Goal: Task Accomplishment & Management: Manage account settings

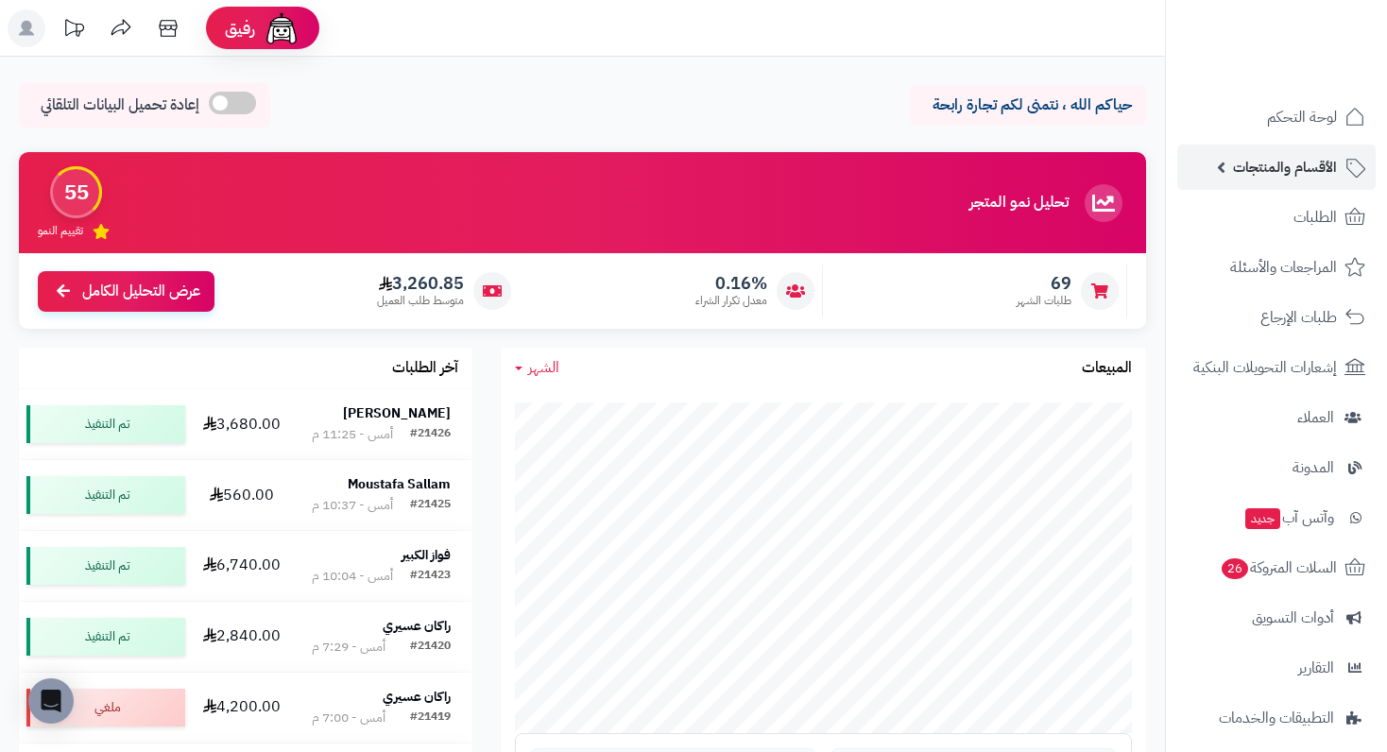
click at [1302, 176] on span "الأقسام والمنتجات" at bounding box center [1285, 167] width 104 height 26
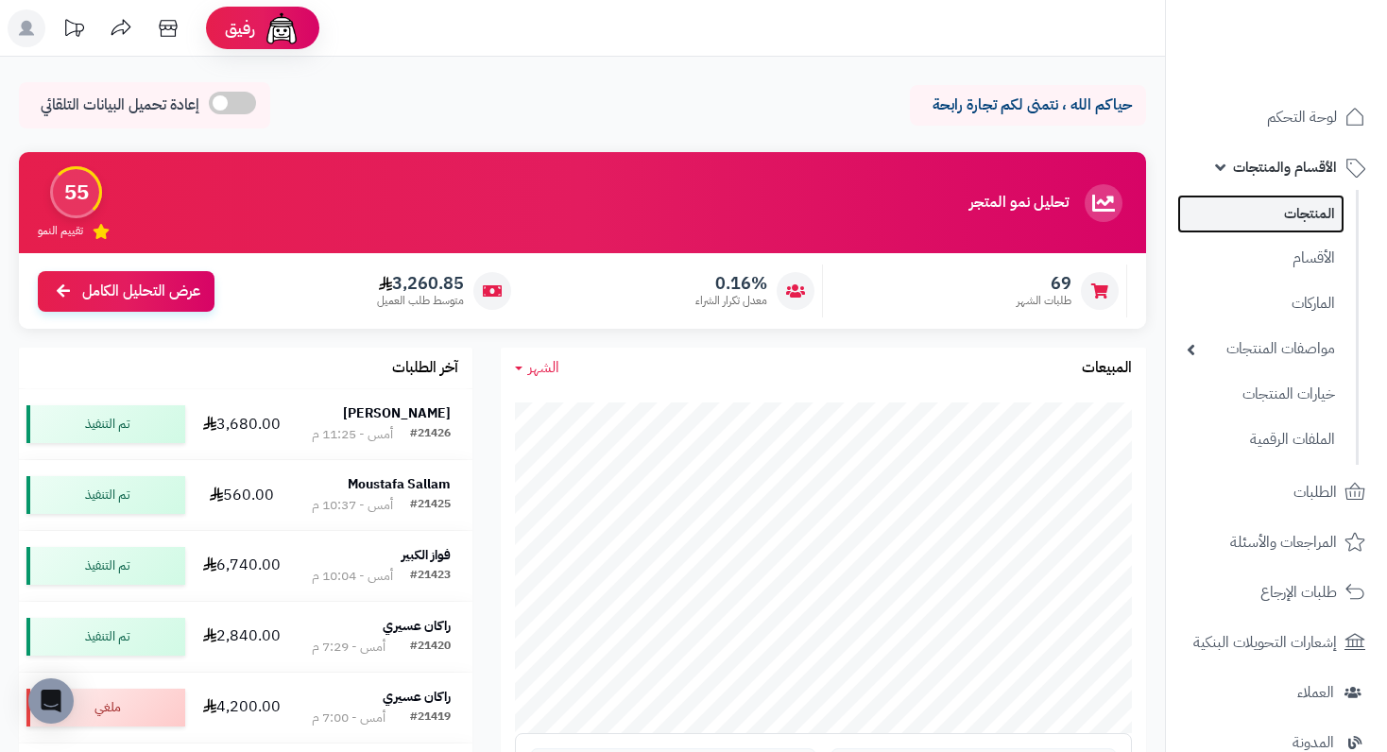
click at [1304, 216] on link "المنتجات" at bounding box center [1260, 214] width 167 height 39
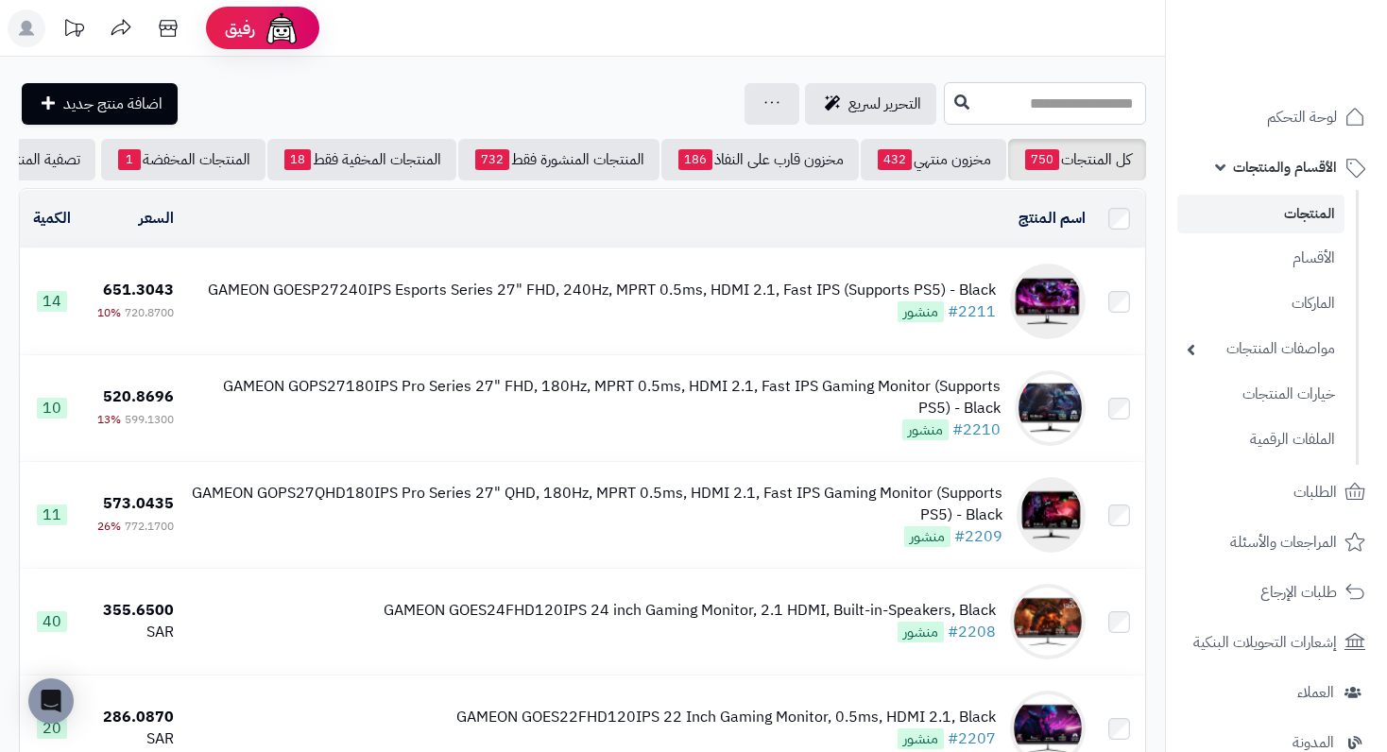
click at [1052, 107] on input "text" at bounding box center [1045, 103] width 202 height 43
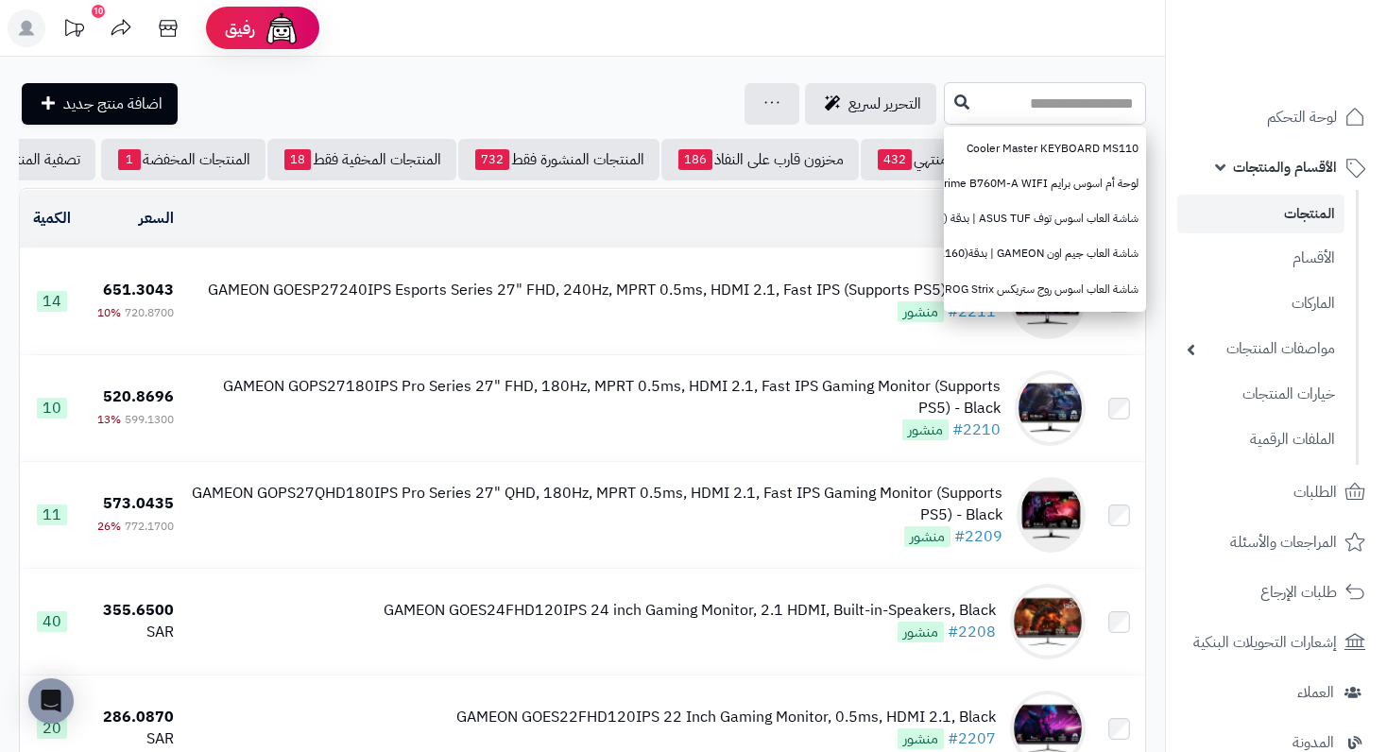
paste input "**********"
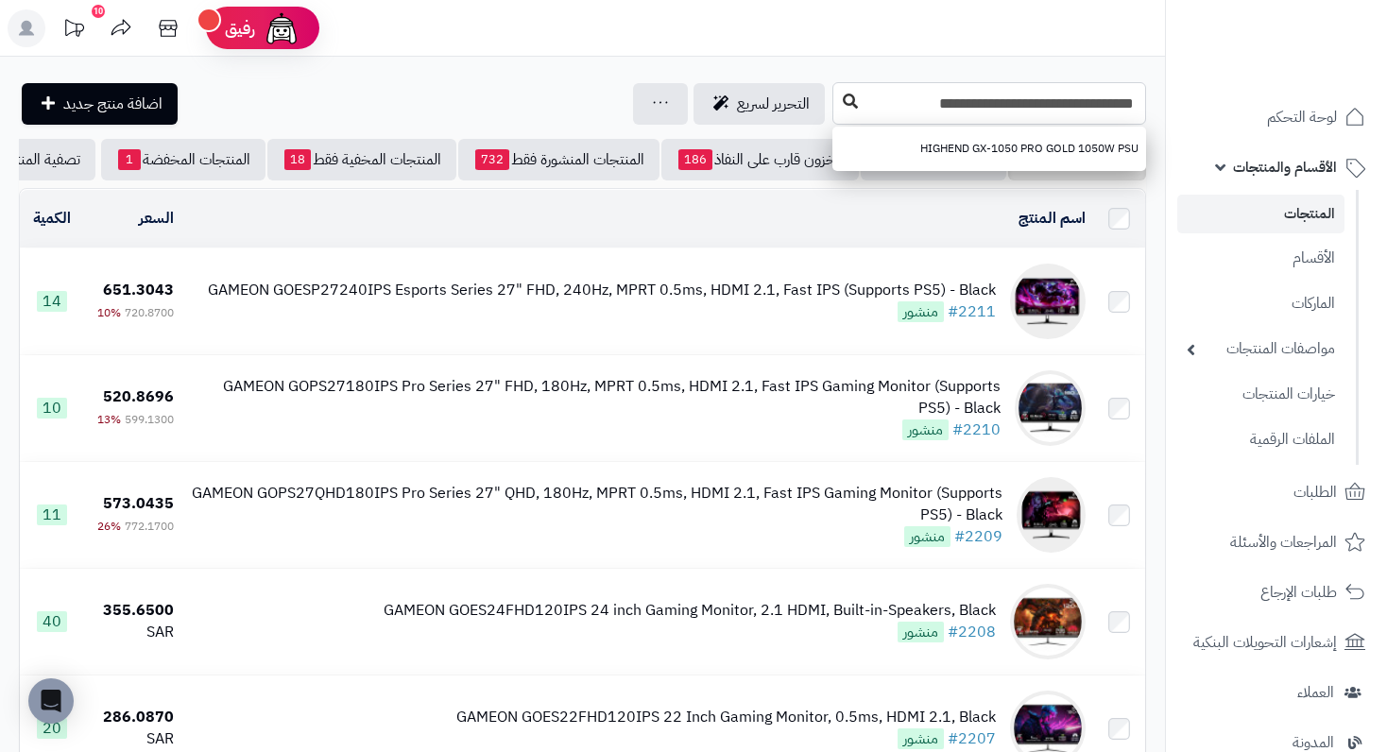
type input "**********"
click at [852, 104] on icon at bounding box center [850, 101] width 15 height 15
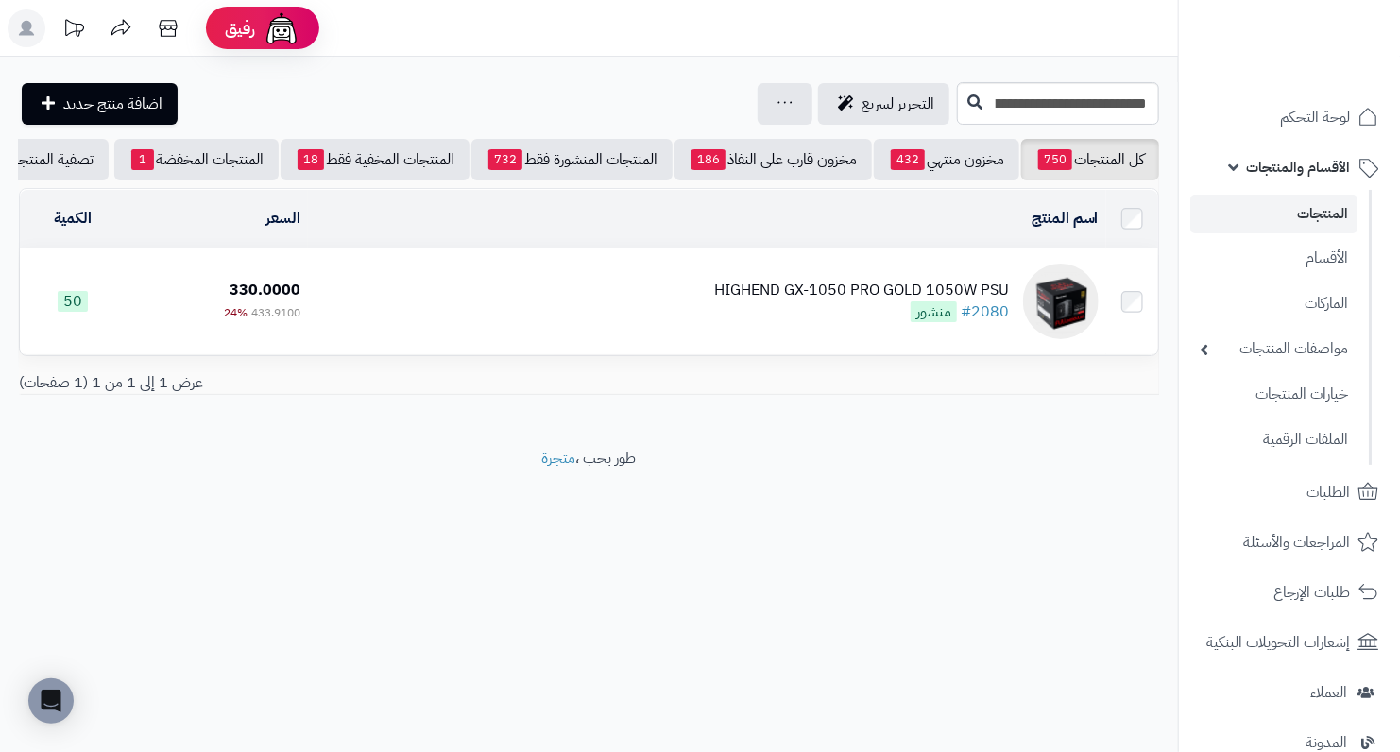
click at [908, 299] on div "HIGHEND GX-1050 PRO GOLD 1050W PSU" at bounding box center [861, 291] width 295 height 22
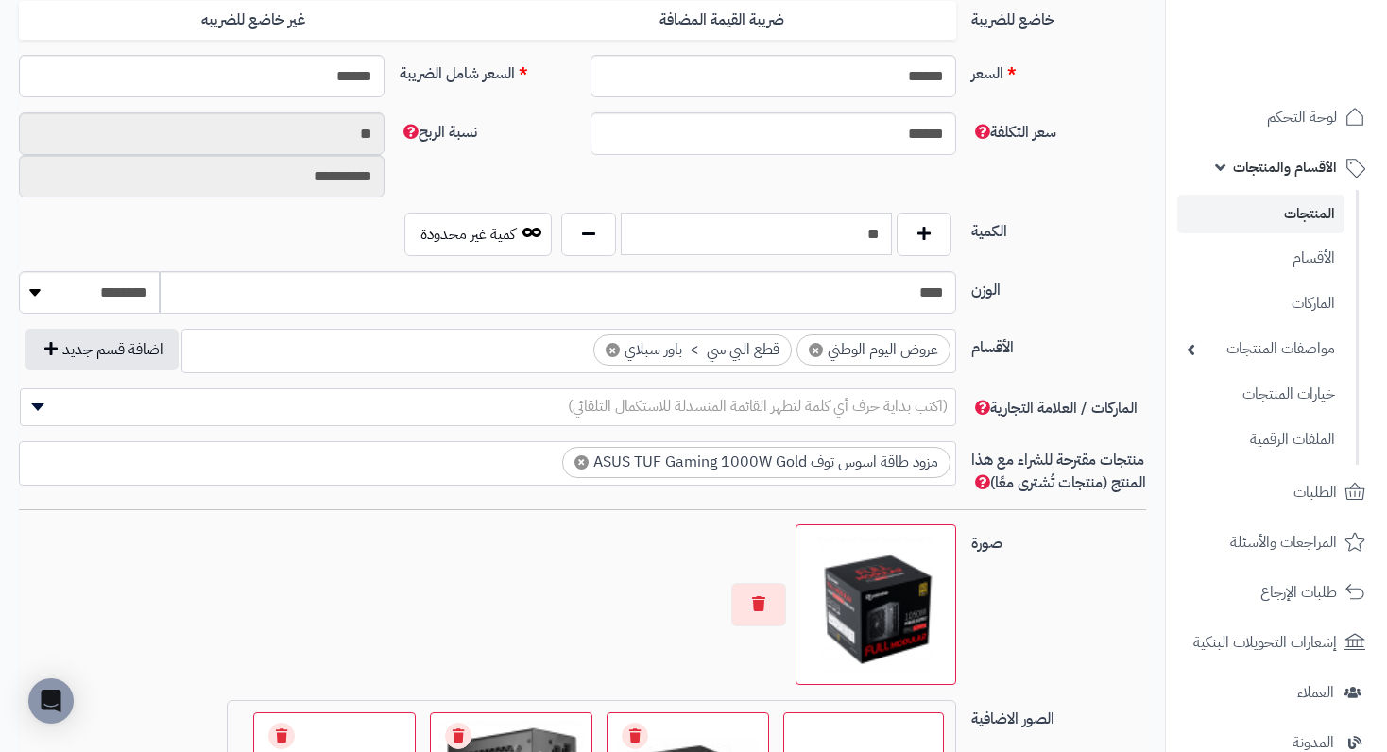
scroll to position [945, 0]
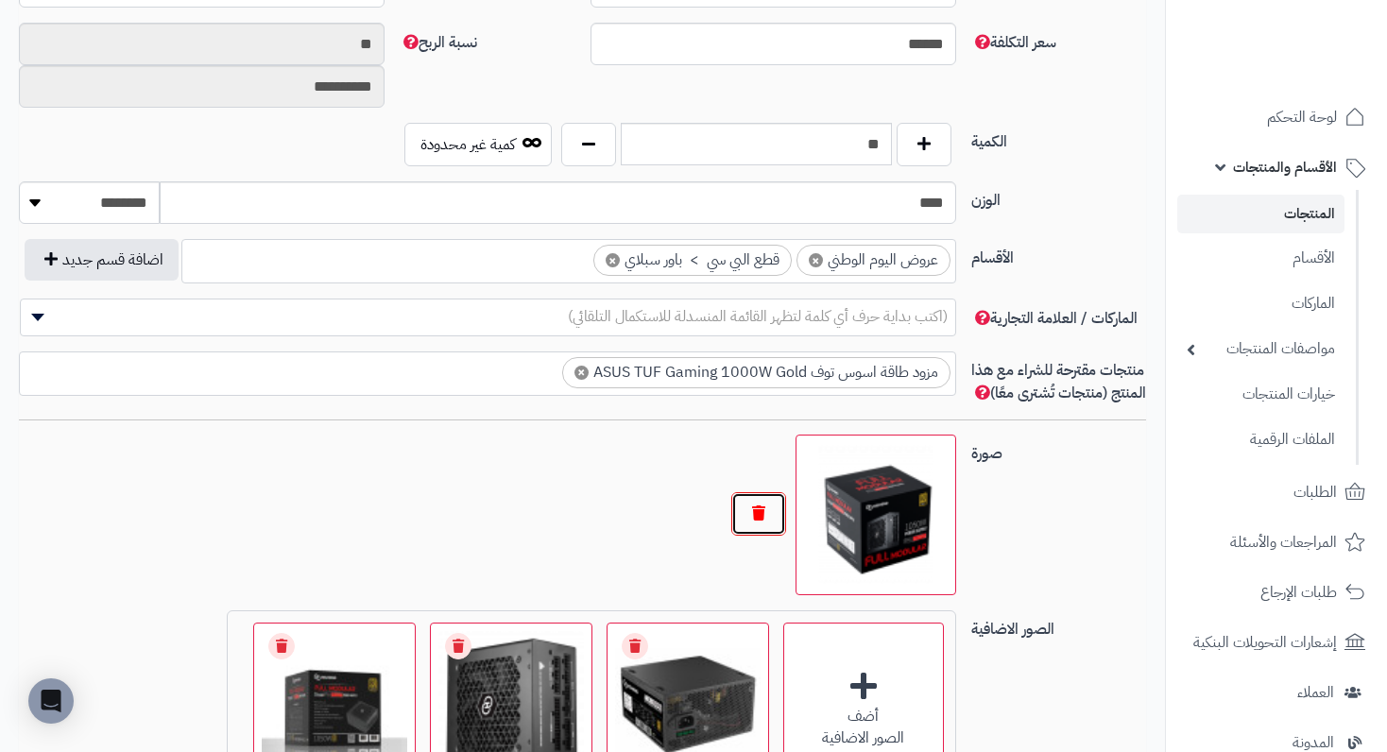
click at [766, 536] on button "button" at bounding box center [758, 513] width 55 height 43
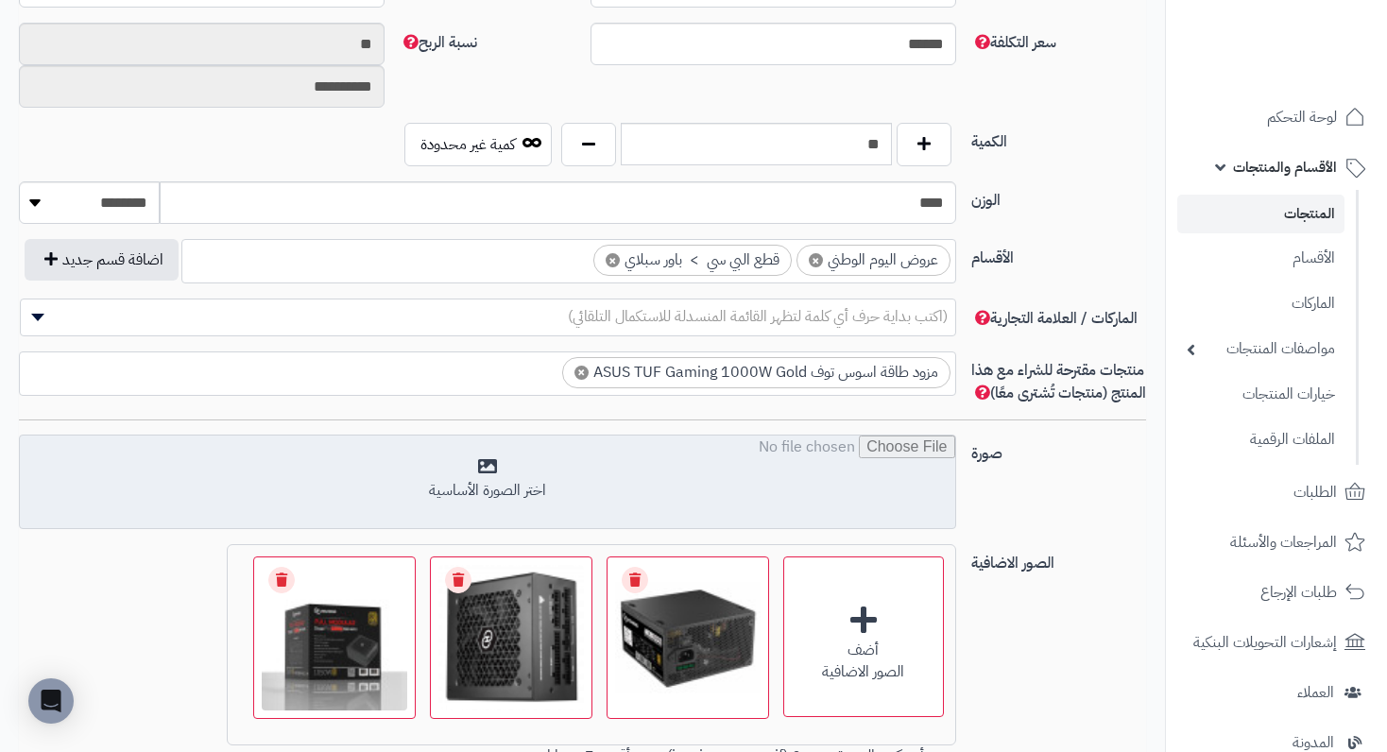
click at [464, 481] on input "file" at bounding box center [487, 483] width 935 height 94
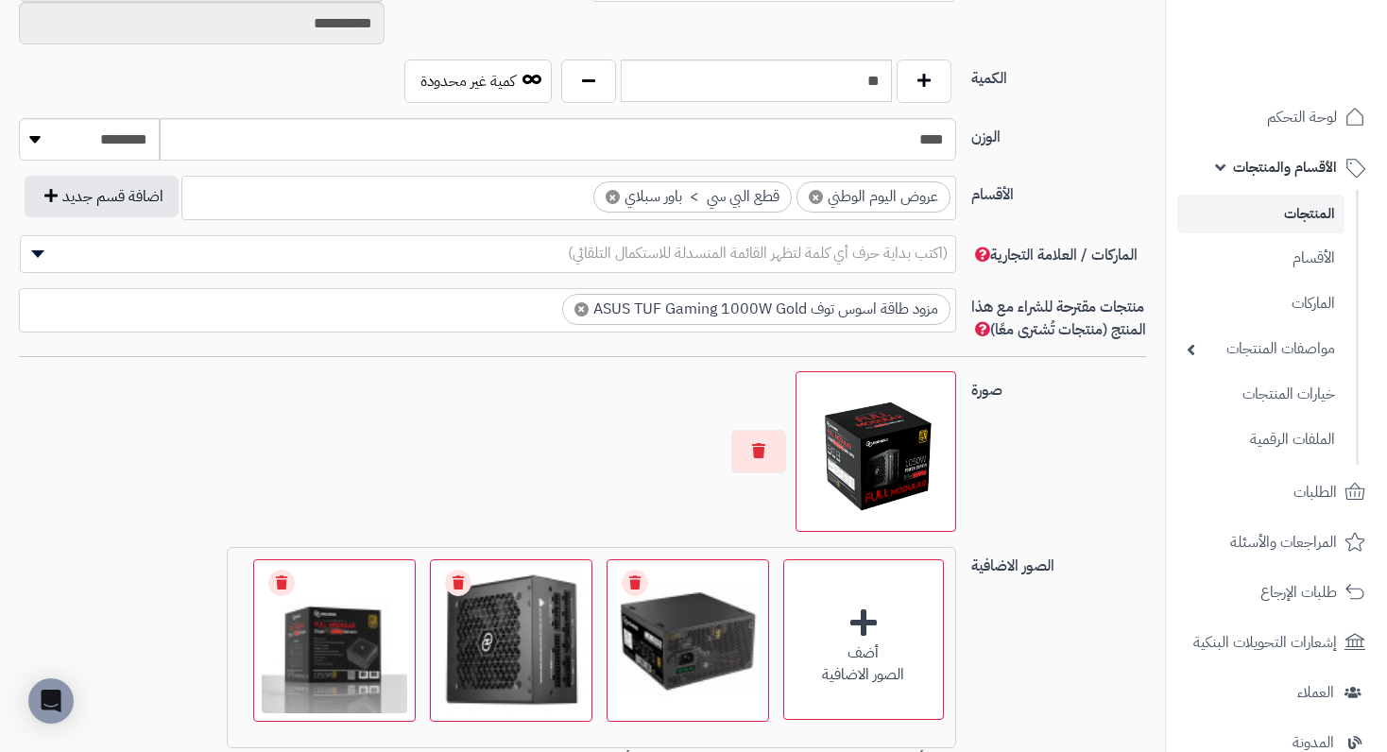
scroll to position [1134, 0]
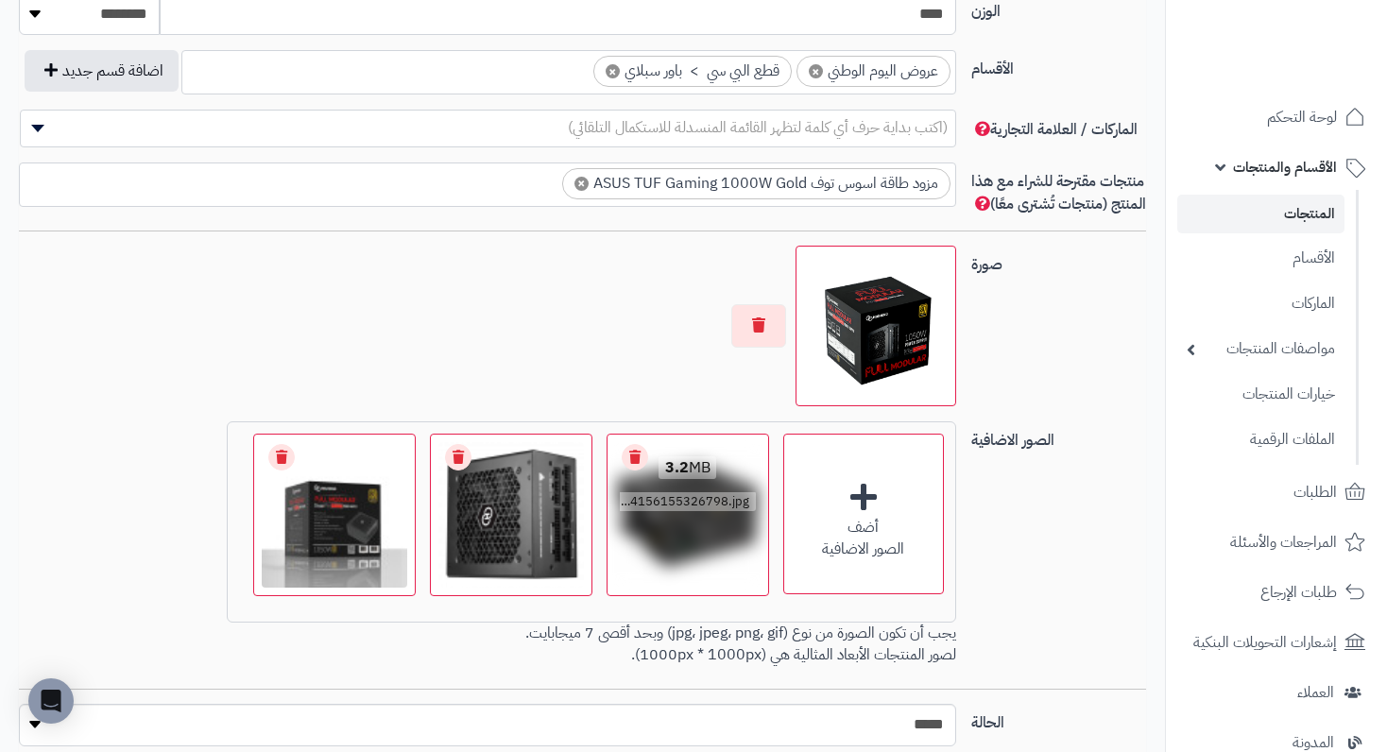
click at [633, 471] on link "Remove file" at bounding box center [635, 457] width 26 height 26
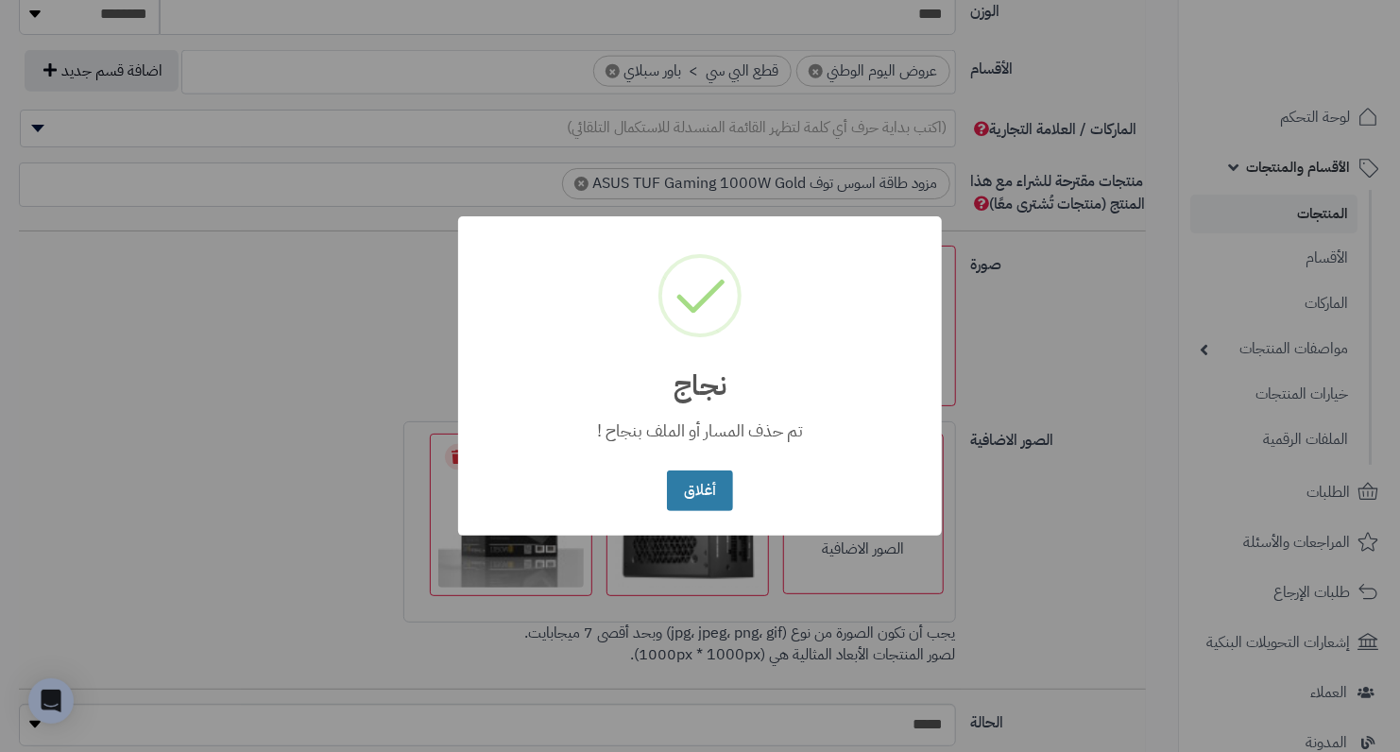
click at [700, 484] on button "أغلاق" at bounding box center [699, 491] width 65 height 41
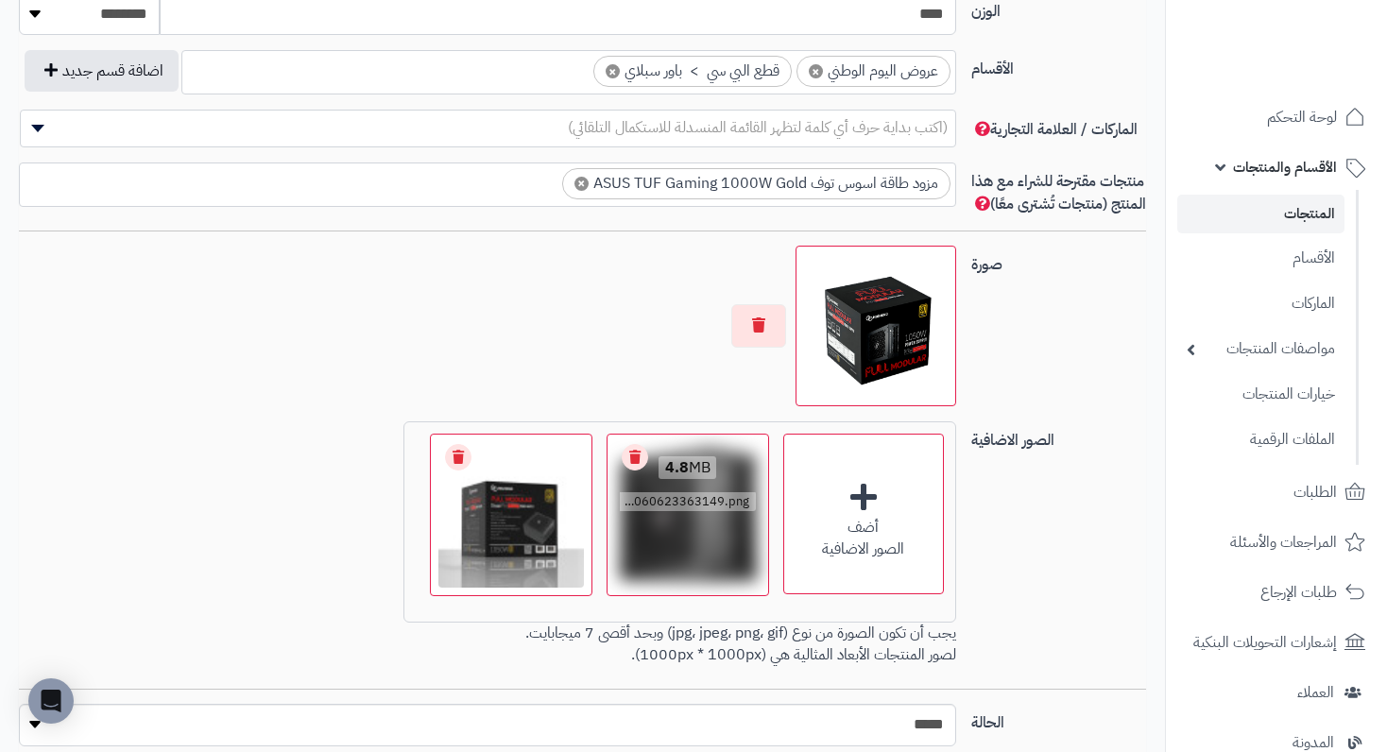
click at [643, 470] on link "Remove file" at bounding box center [635, 457] width 26 height 26
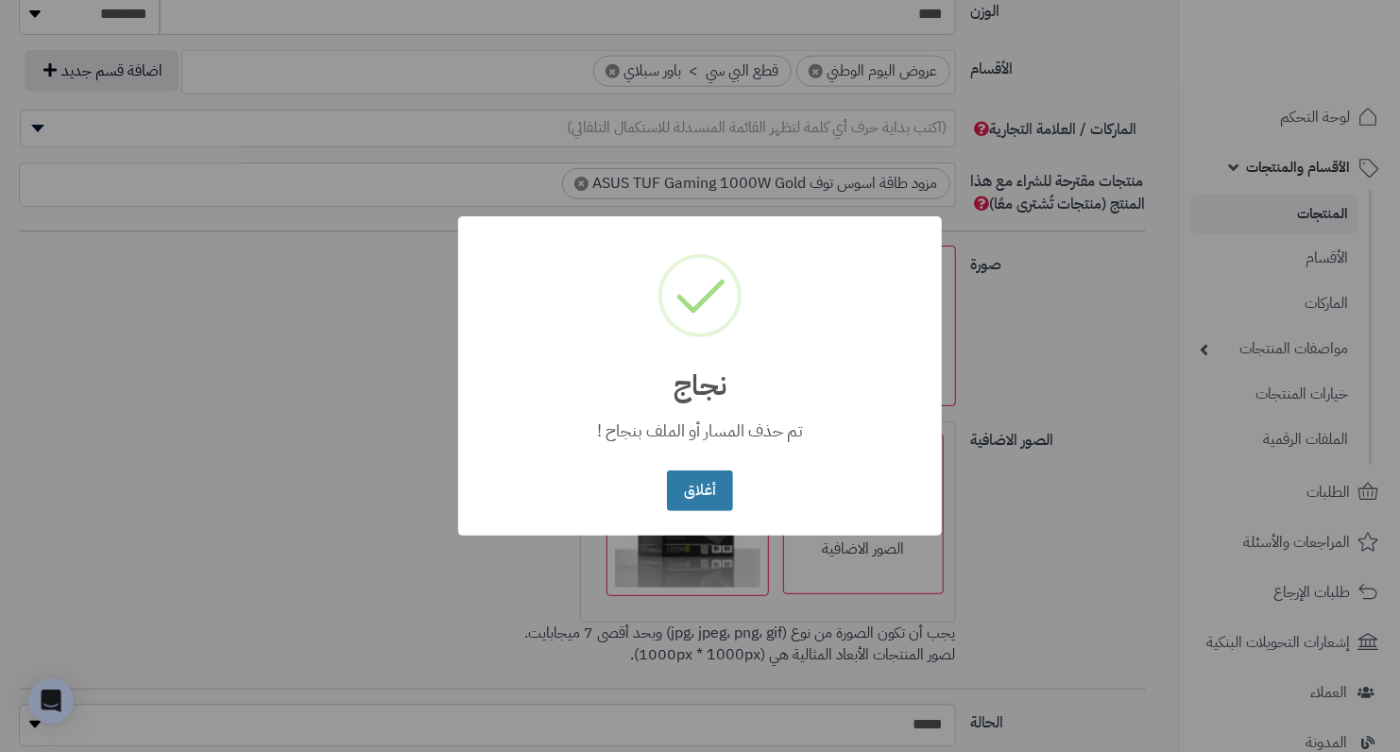
click at [689, 494] on button "أغلاق" at bounding box center [699, 491] width 65 height 41
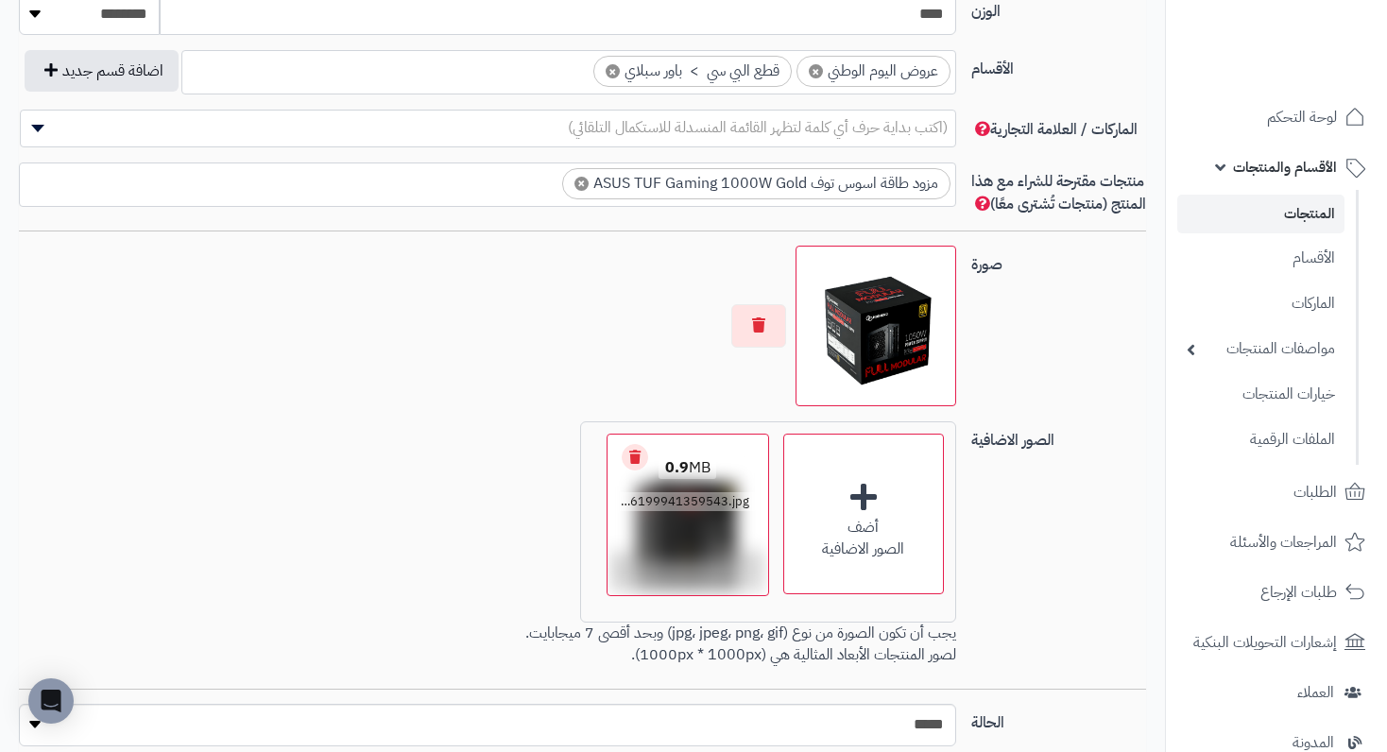
click at [638, 471] on link "Remove file" at bounding box center [635, 457] width 26 height 26
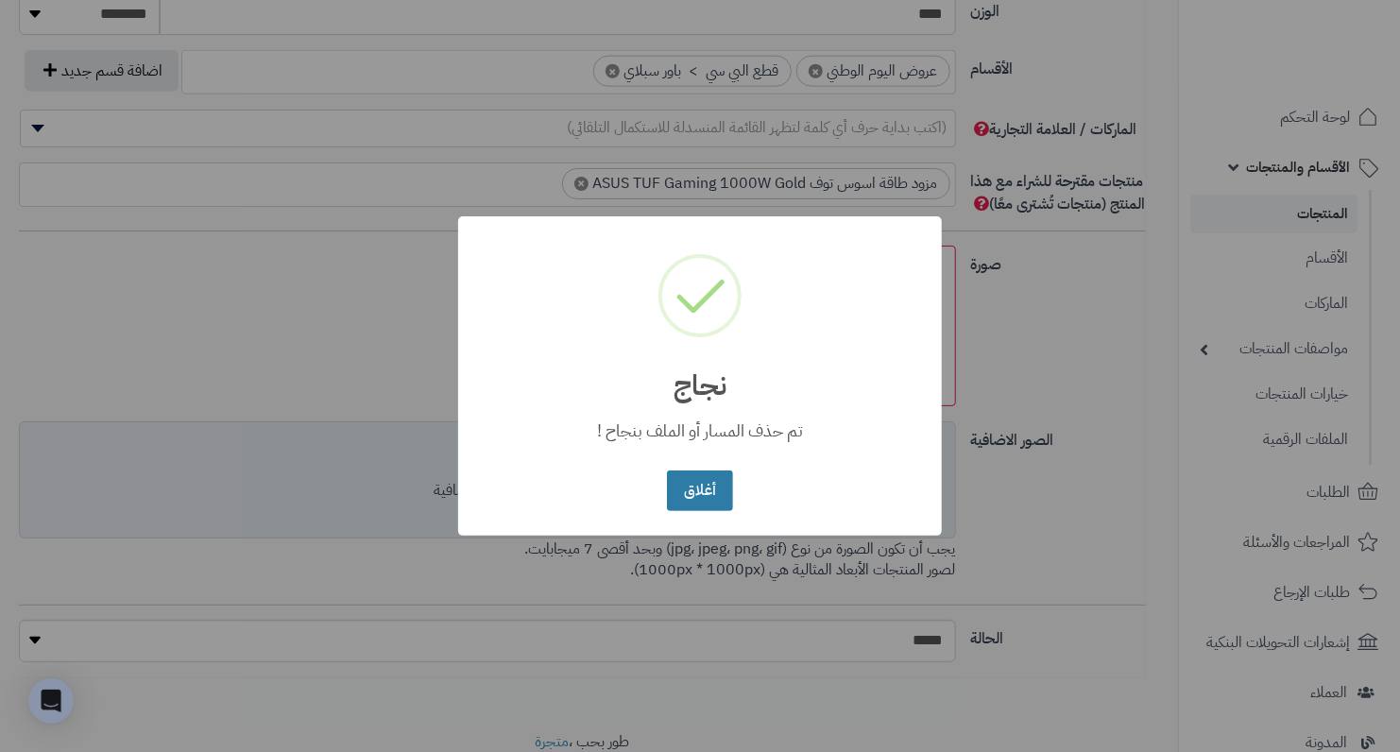
click at [678, 492] on button "أغلاق" at bounding box center [699, 491] width 65 height 41
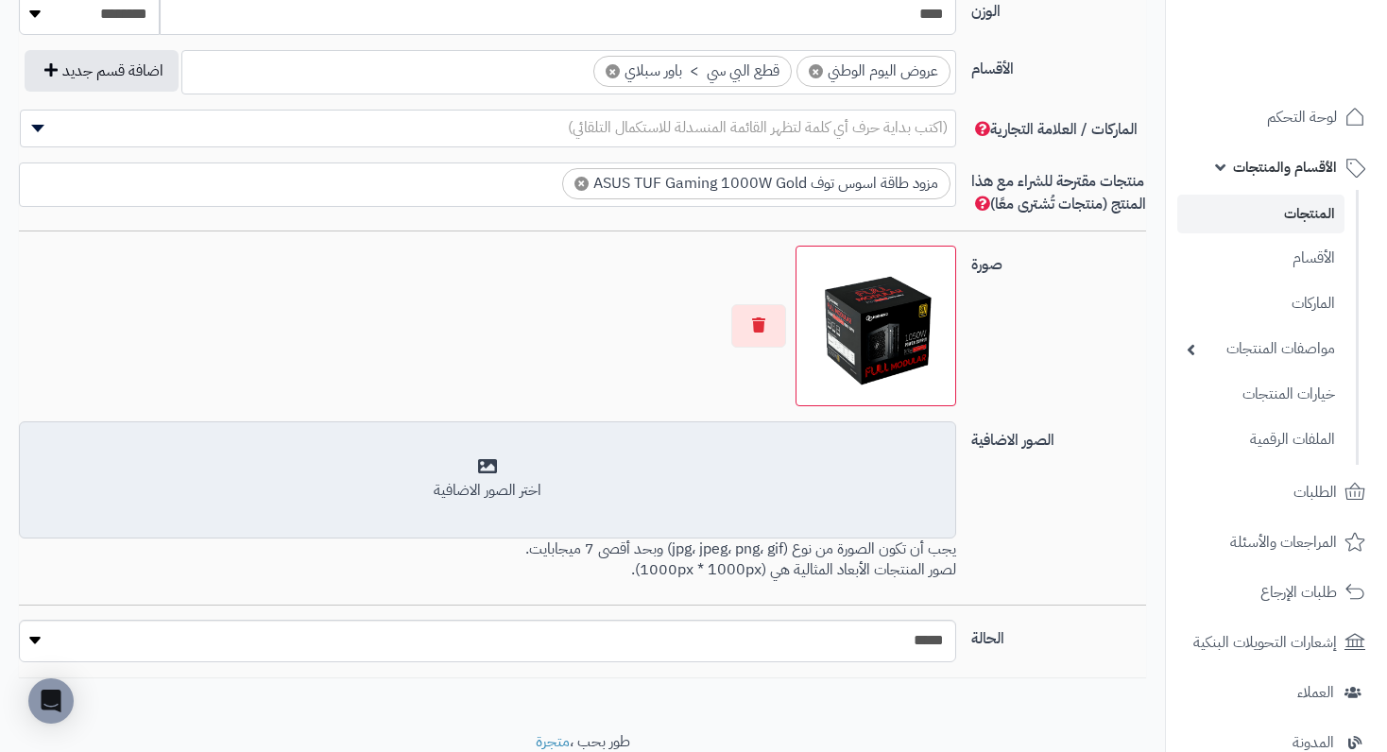
click at [552, 502] on div "اختر الصور الاضافية" at bounding box center [487, 491] width 912 height 22
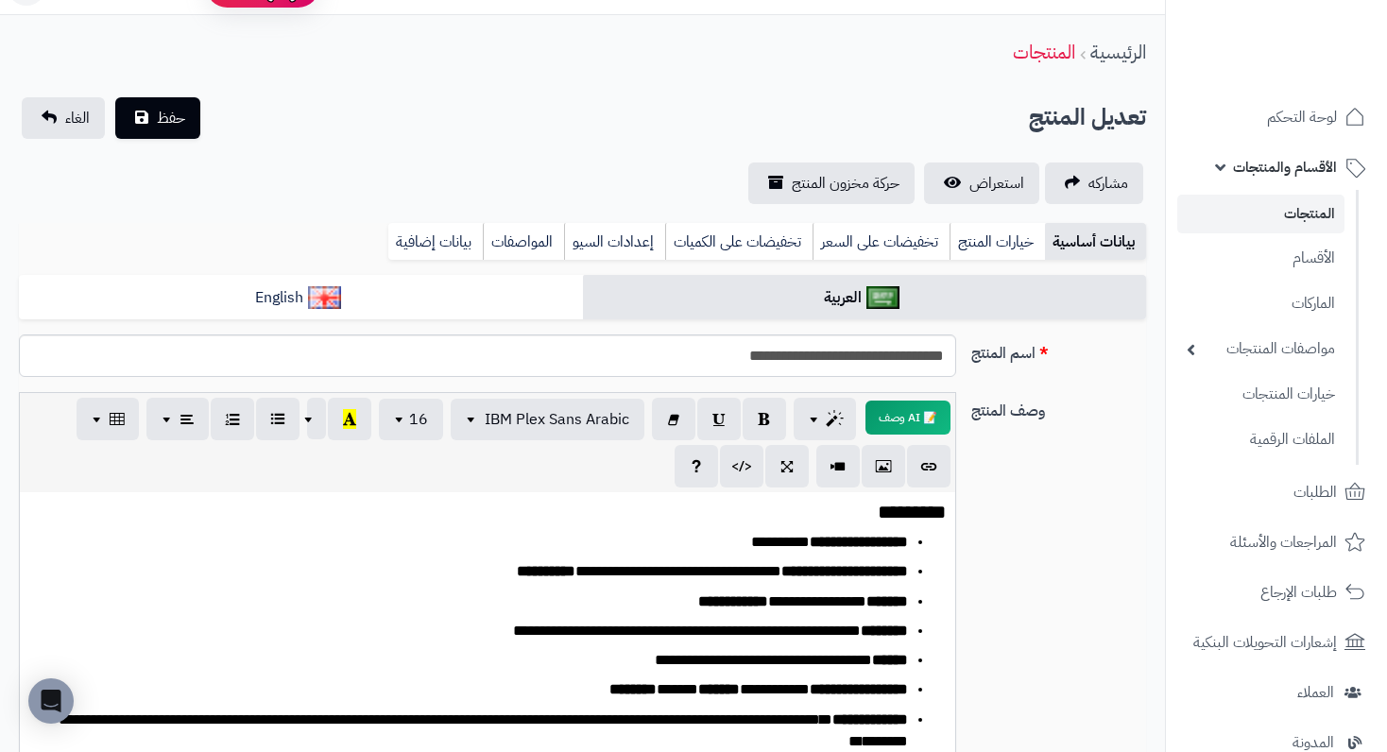
scroll to position [0, 0]
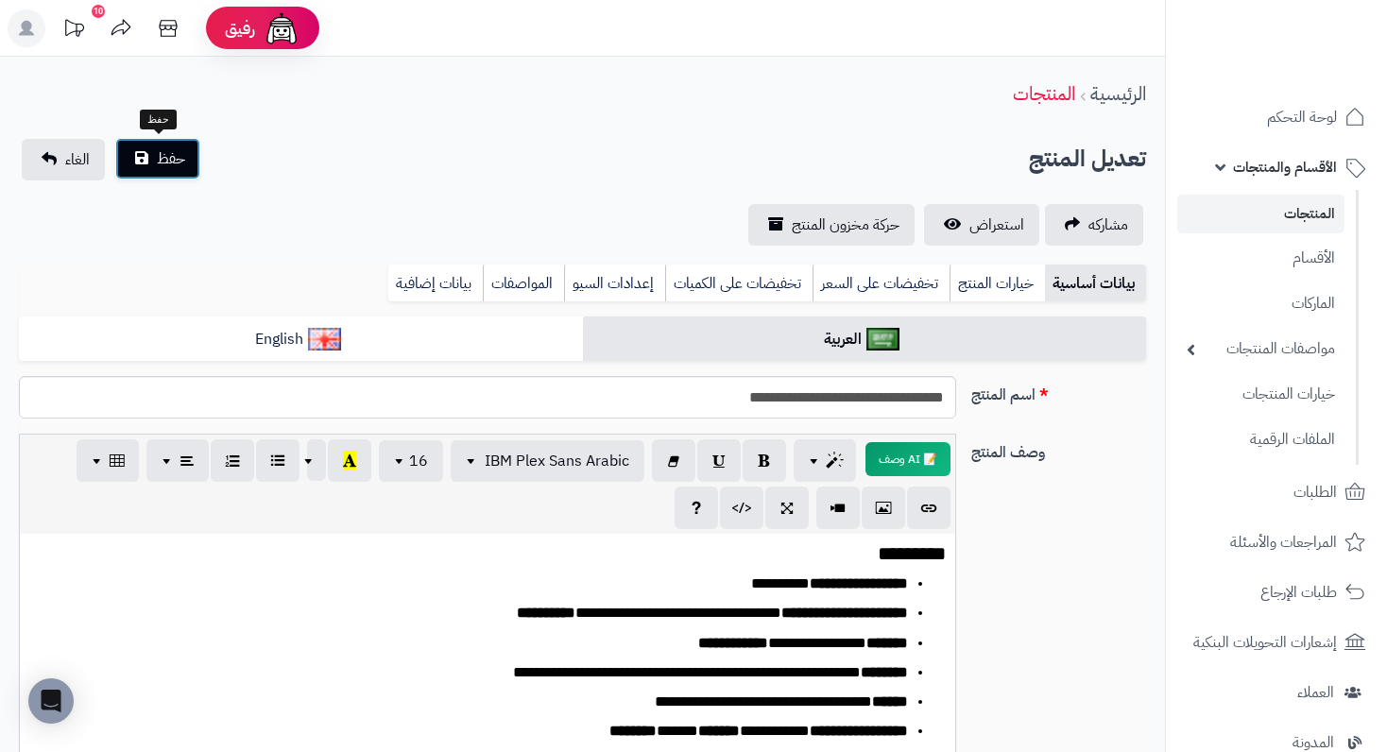
click at [185, 163] on button "حفظ" at bounding box center [157, 159] width 85 height 42
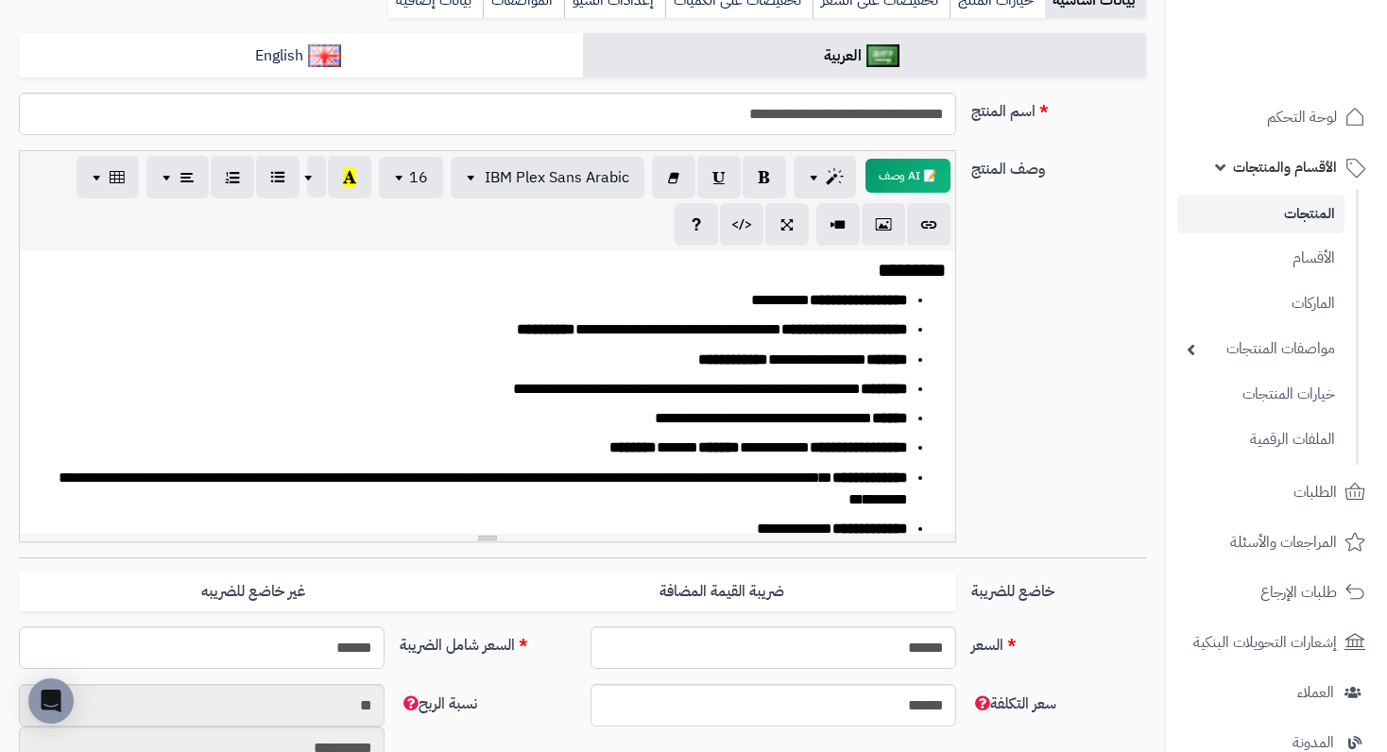
scroll to position [112, 0]
